Goal: Subscribe to service/newsletter

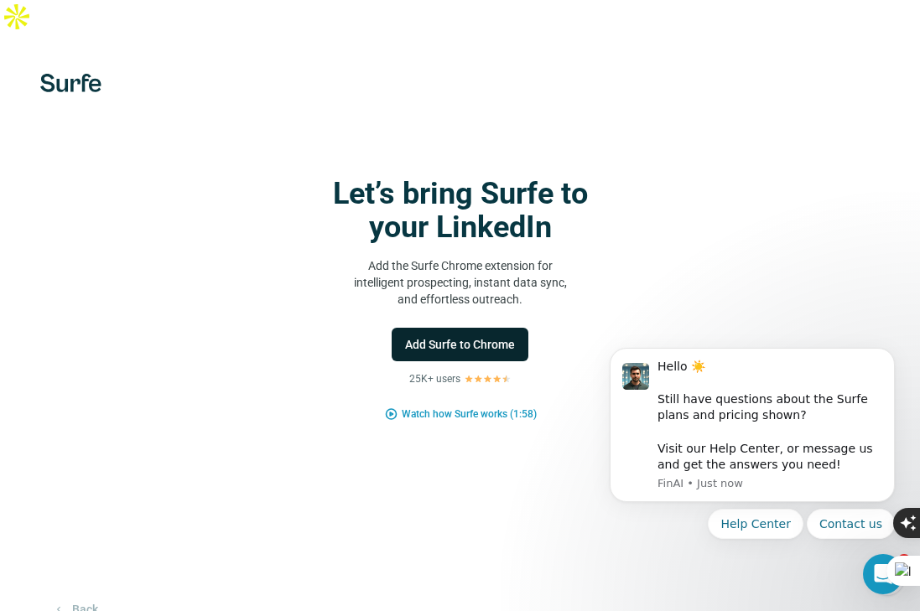
click at [473, 336] on span "Add Surfe to Chrome" at bounding box center [460, 344] width 110 height 17
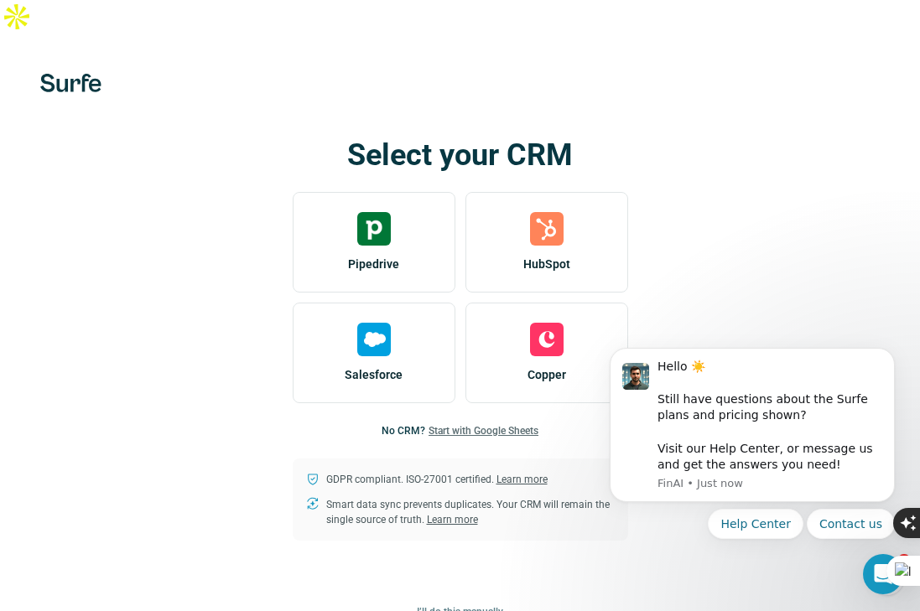
click at [457, 423] on span "Start with Google Sheets" at bounding box center [483, 430] width 110 height 15
